Goal: Obtain resource: Download file/media

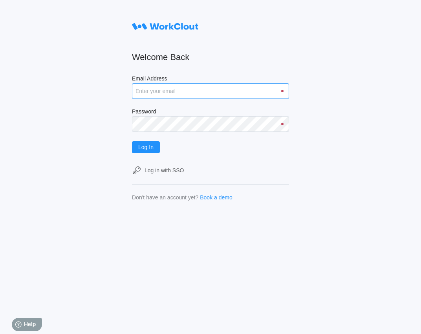
click at [151, 91] on input "Email Address" at bounding box center [210, 91] width 157 height 16
type input "[EMAIL_ADDRESS][DOMAIN_NAME]"
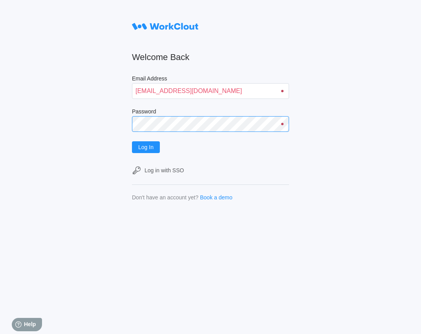
click at [132, 141] on button "Log In" at bounding box center [146, 147] width 28 height 12
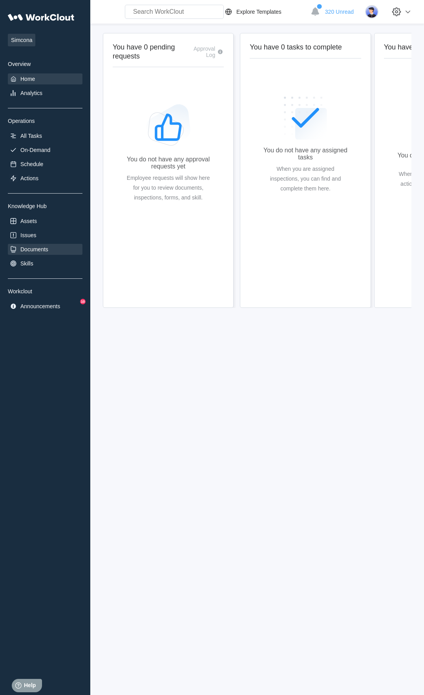
click at [36, 248] on div "Documents" at bounding box center [34, 249] width 28 height 6
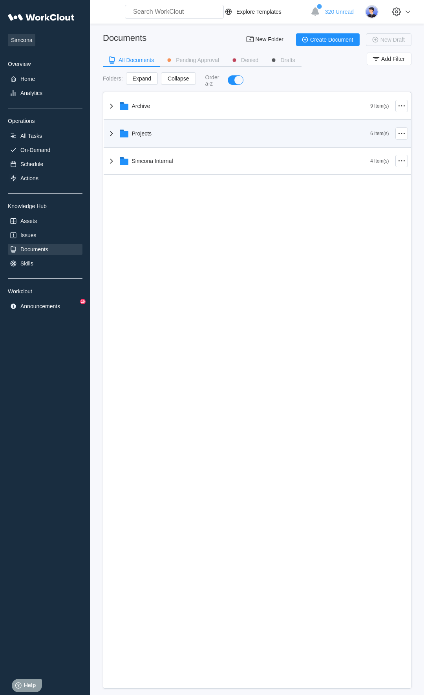
click at [159, 135] on div "Projects" at bounding box center [239, 133] width 264 height 20
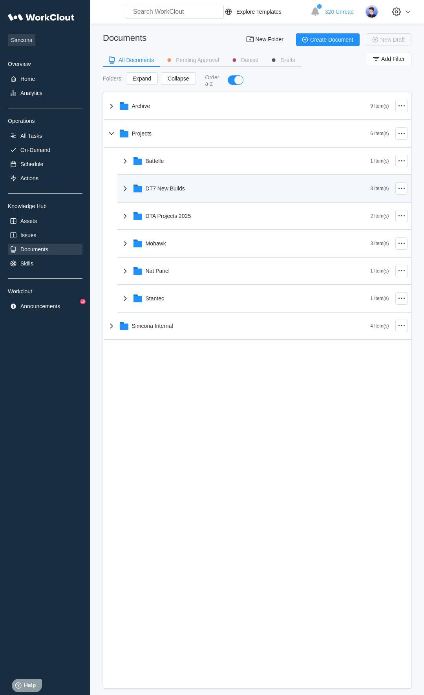
click at [170, 191] on div "DT7 New Builds" at bounding box center [165, 188] width 39 height 6
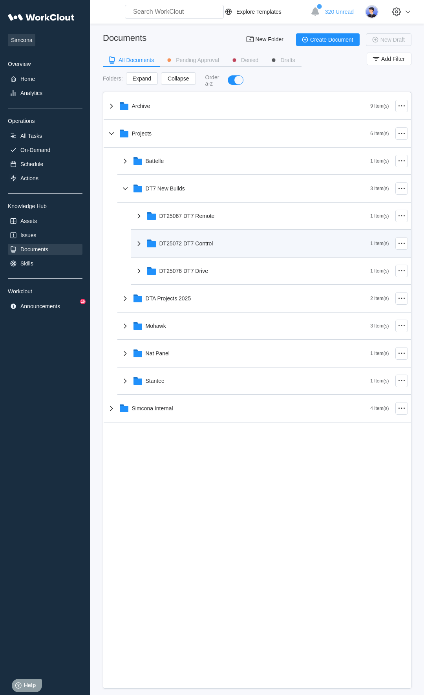
click at [181, 250] on div "DT25072 DT7 Control" at bounding box center [252, 243] width 236 height 20
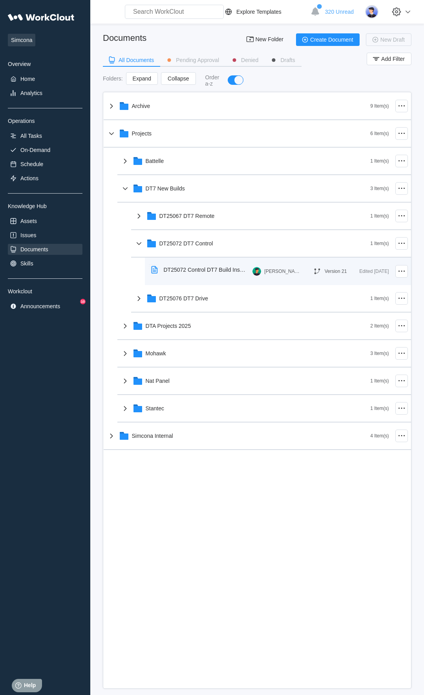
click at [180, 269] on div "DT25072 Control DT7 Build Instructions" at bounding box center [205, 270] width 83 height 6
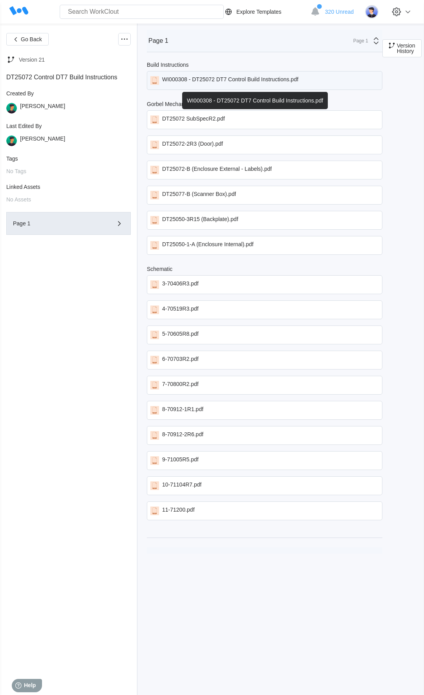
click at [243, 77] on div "WI000308 - DT25072 DT7 Control Build Instructions.pdf" at bounding box center [230, 80] width 136 height 9
